Goal: Find specific page/section: Find specific page/section

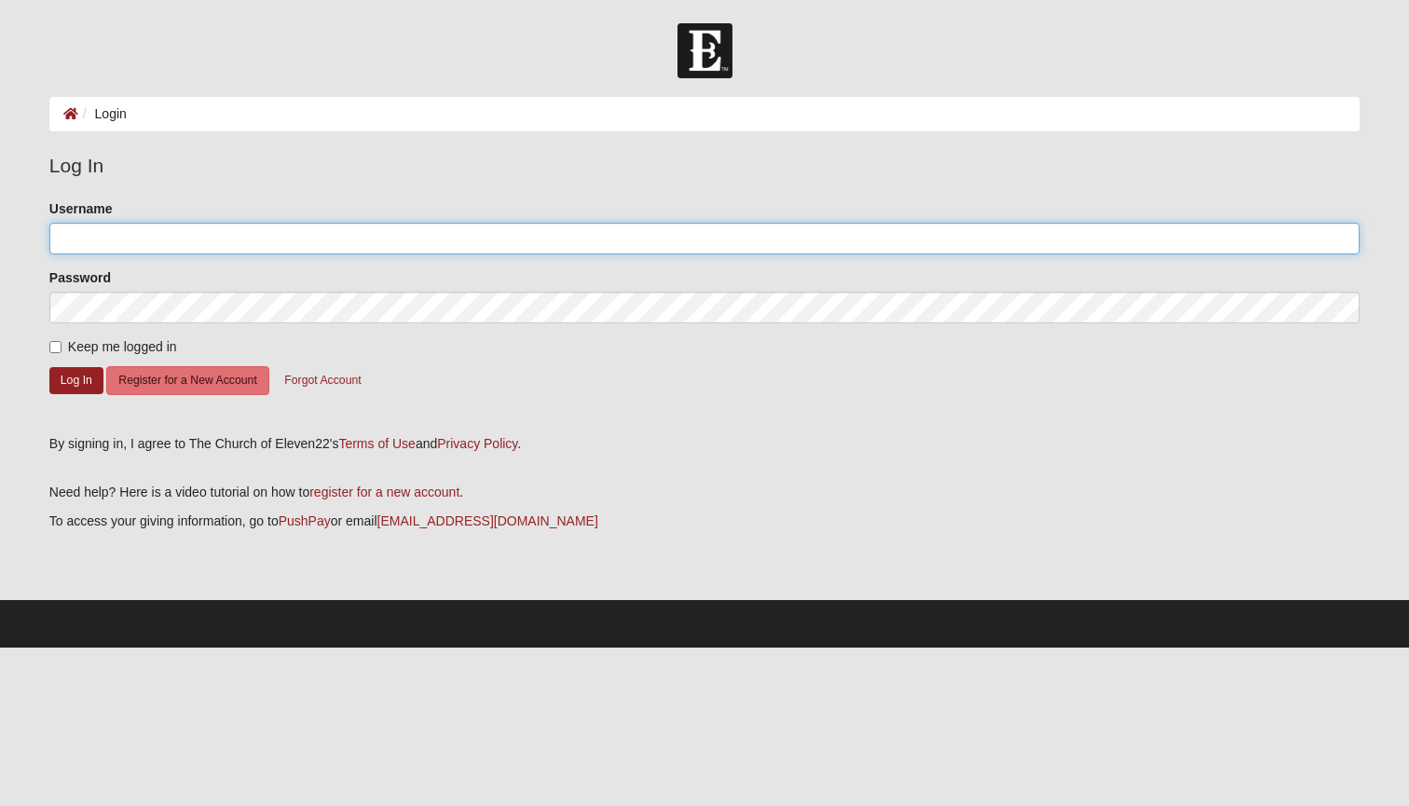
type input "imstilltrell"
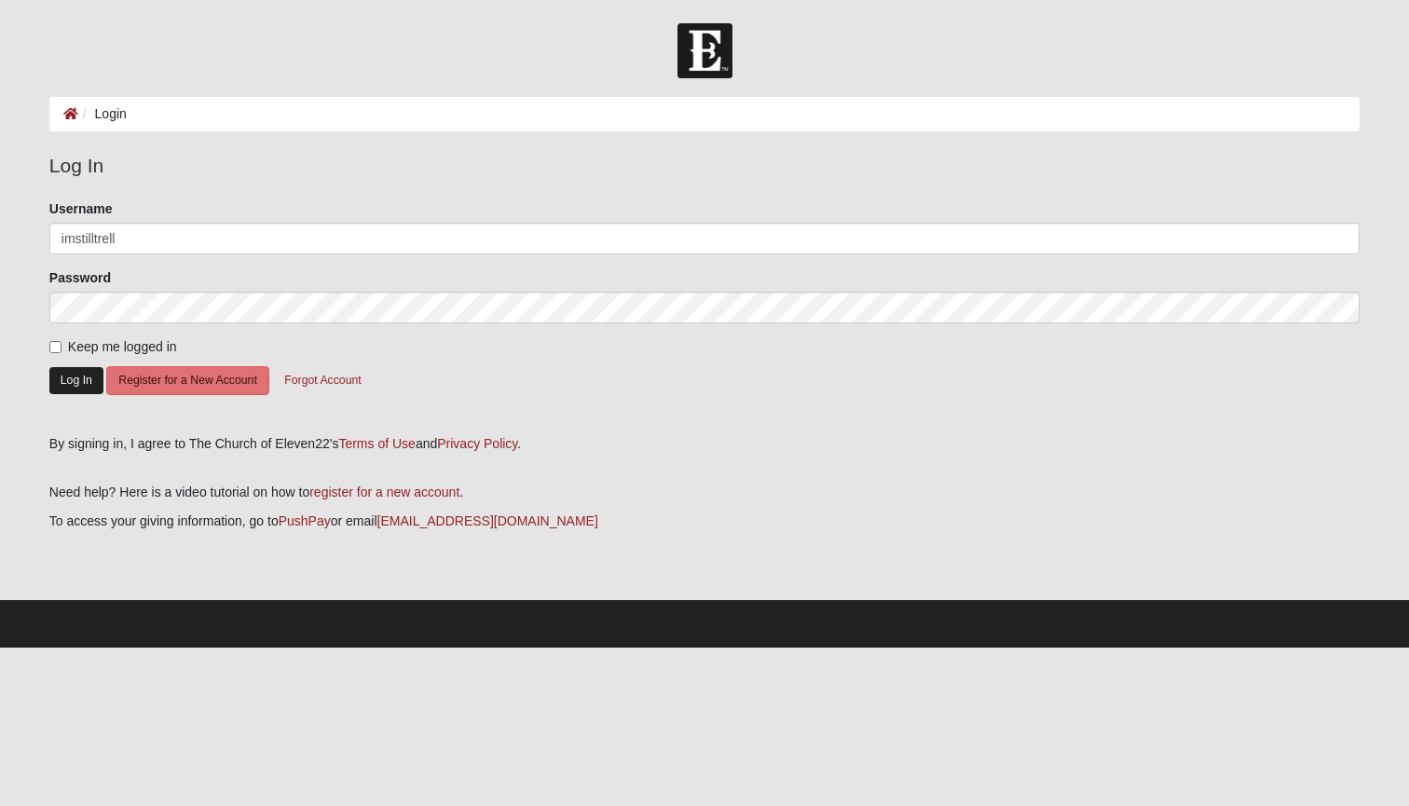
click at [79, 390] on button "Log In" at bounding box center [76, 380] width 54 height 27
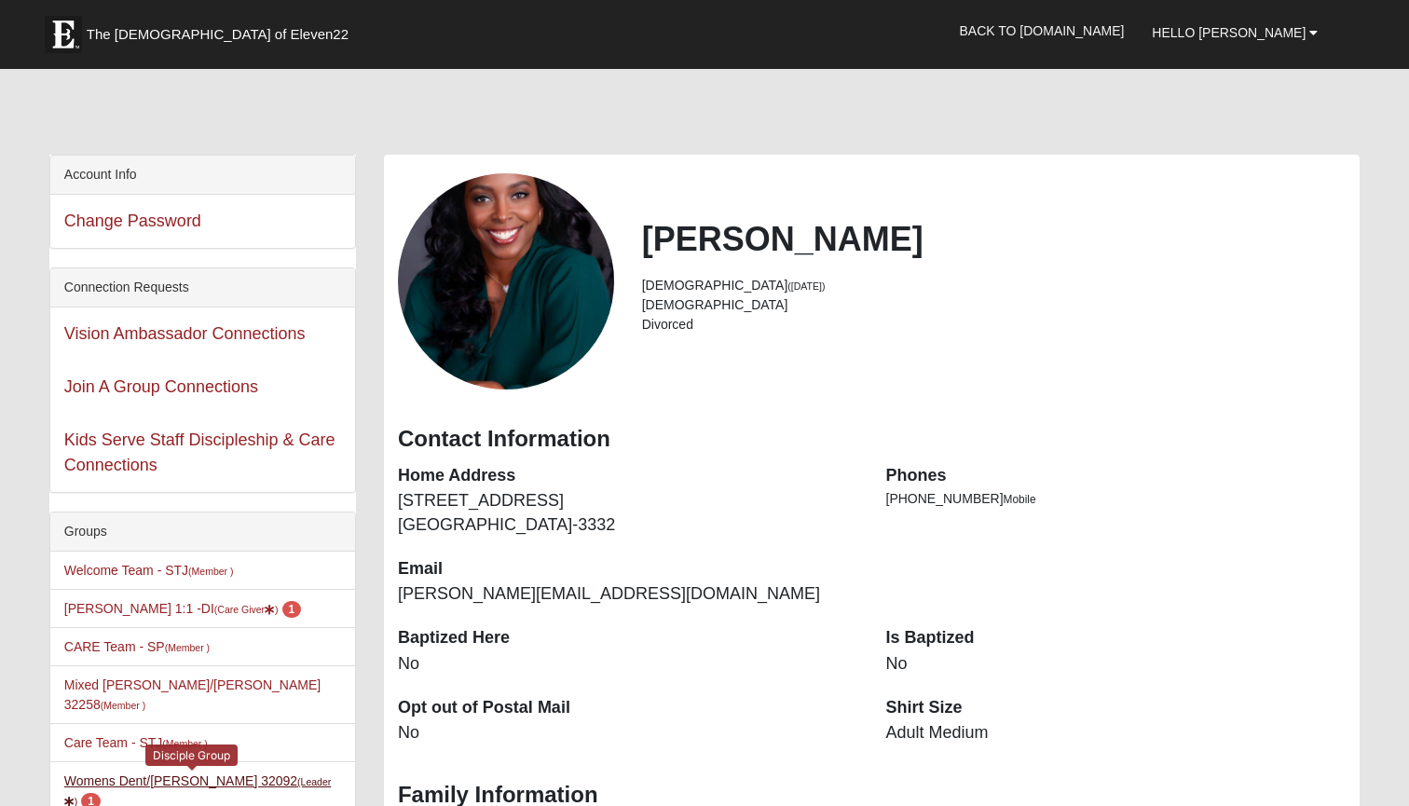
click at [154, 773] on link "Womens Dent/Edwards 32092 (Leader ) 1" at bounding box center [197, 790] width 267 height 34
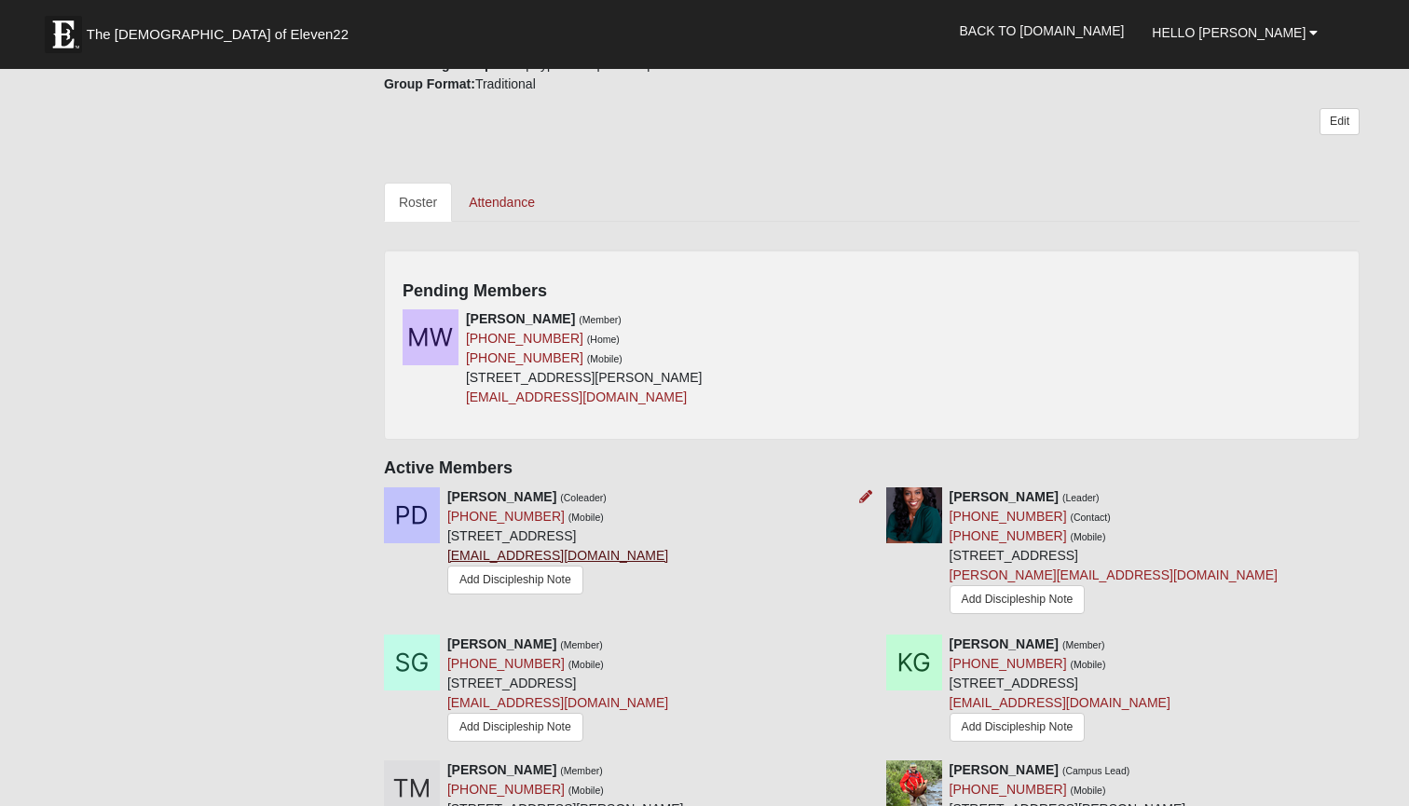
scroll to position [704, 0]
click at [1335, 516] on div "[PERSON_NAME] (Leader) [PHONE_NUMBER] (Contact) [PHONE_NUMBER] (Mobile) [STREET…" at bounding box center [1123, 552] width 502 height 133
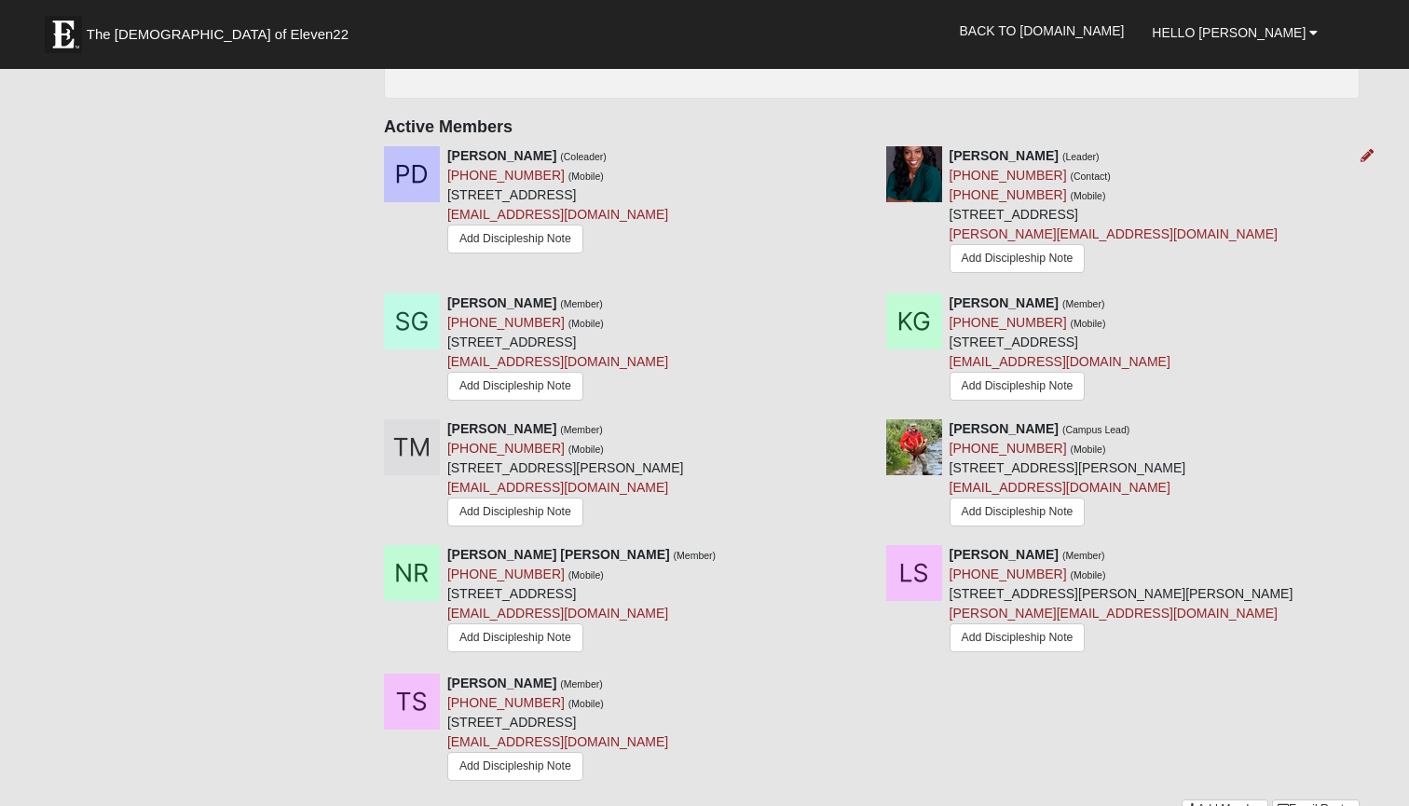
scroll to position [1061, 0]
